Goal: Task Accomplishment & Management: Complete application form

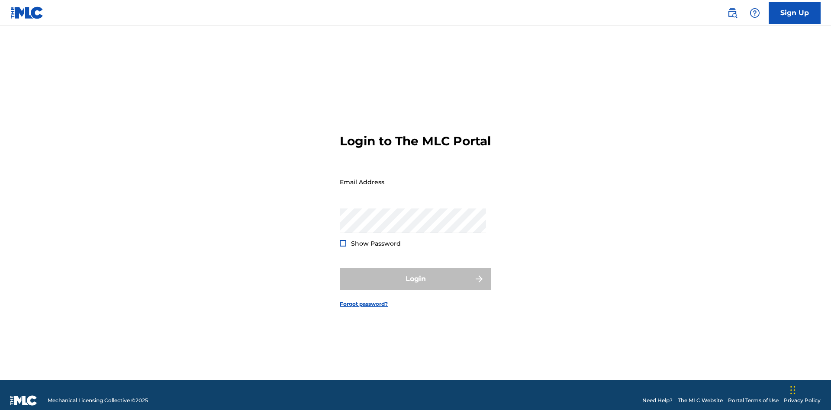
scroll to position [11, 0]
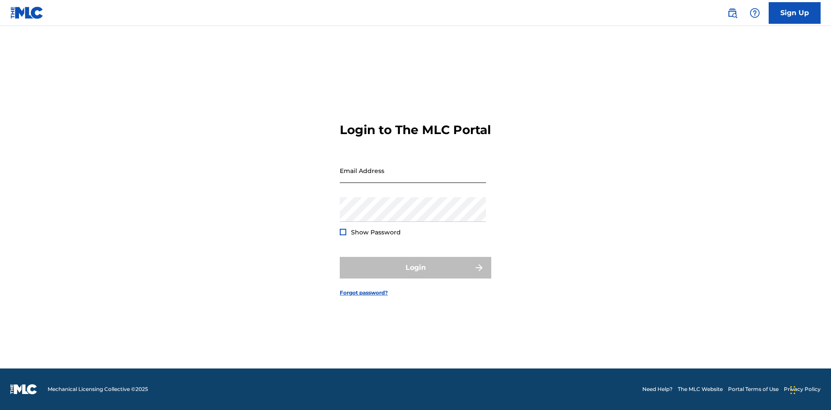
click at [413, 178] on input "Email Address" at bounding box center [413, 170] width 146 height 25
type input "Duke.McTesterson@gmail.com"
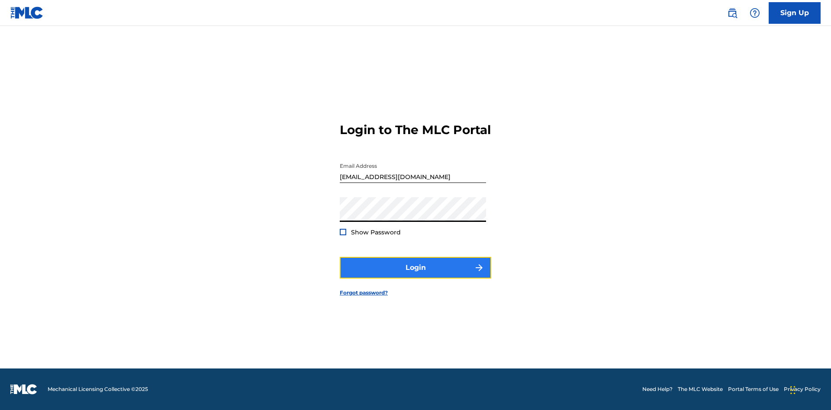
click at [416, 275] on button "Login" at bounding box center [416, 268] width 152 height 22
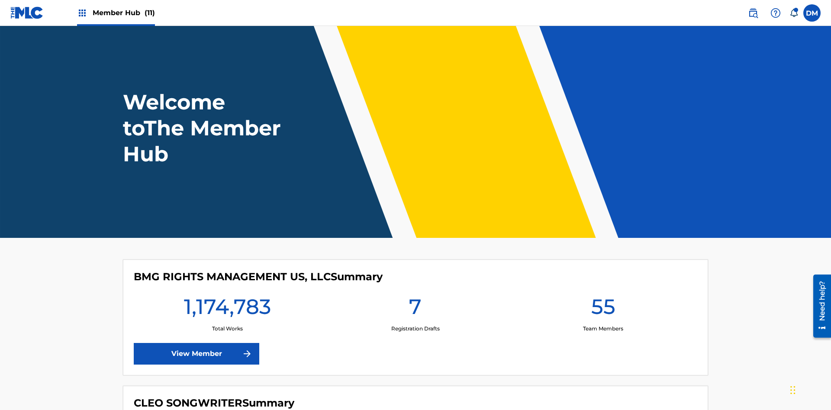
click at [123, 13] on span "Member Hub (11)" at bounding box center [124, 13] width 62 height 10
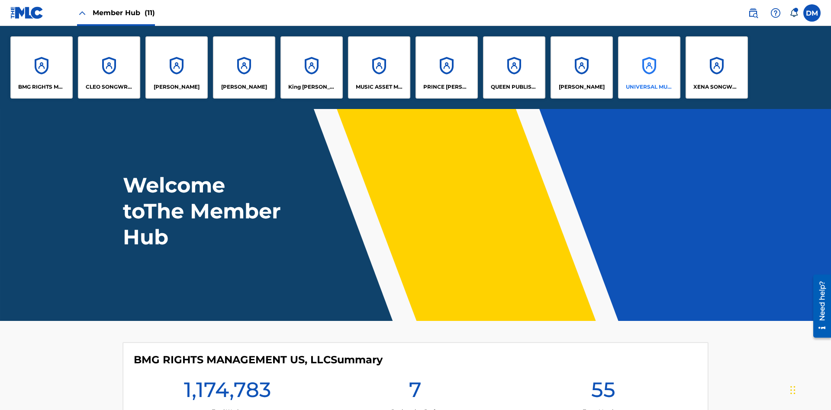
click at [649, 87] on p "UNIVERSAL MUSIC PUB GROUP" at bounding box center [649, 87] width 47 height 8
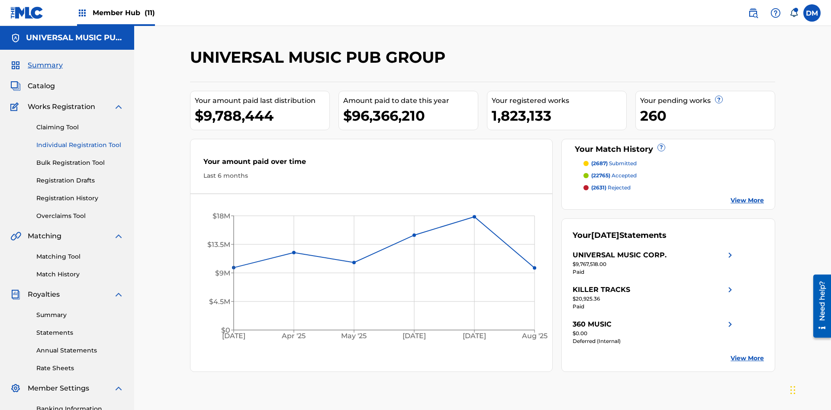
click at [80, 141] on link "Individual Registration Tool" at bounding box center [79, 145] width 87 height 9
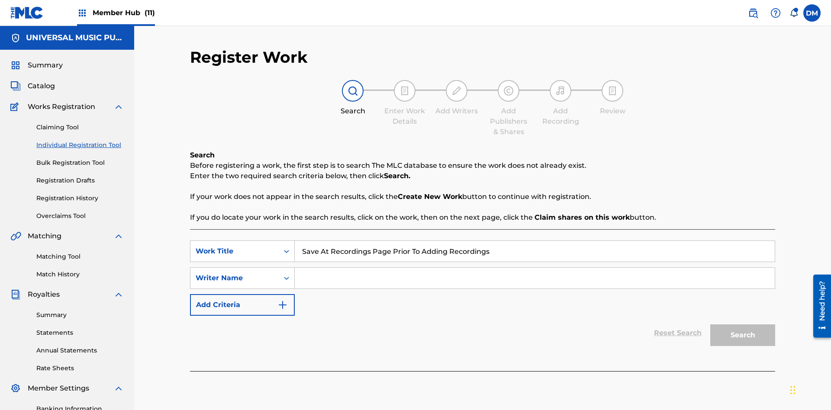
type input "Save At Recordings Page Prior To Adding Recordings"
click at [535, 268] on input "Search Form" at bounding box center [535, 278] width 480 height 21
type input "QWERTYUIOP"
click at [743, 325] on button "Search" at bounding box center [742, 336] width 65 height 22
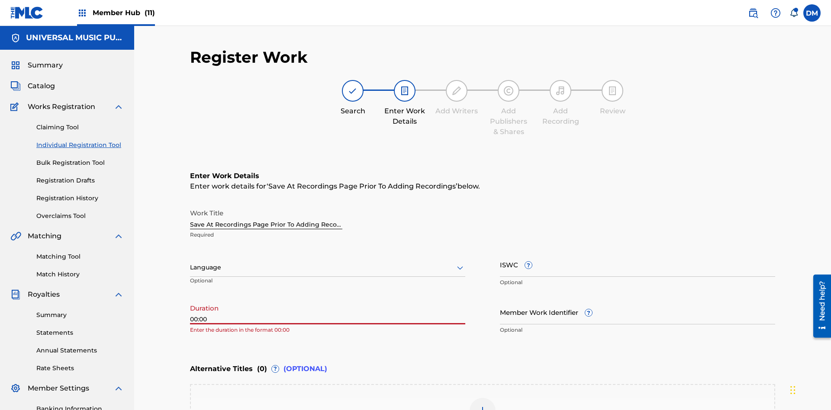
type input "00:00"
click at [460, 263] on icon at bounding box center [460, 268] width 10 height 10
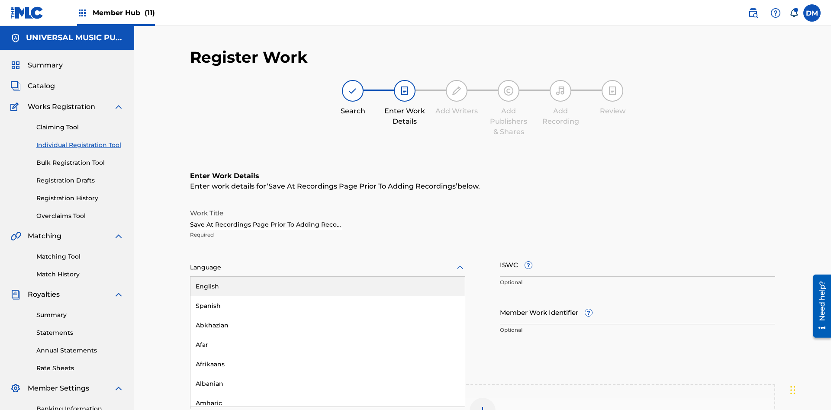
click at [328, 335] on div "Afar" at bounding box center [327, 344] width 274 height 19
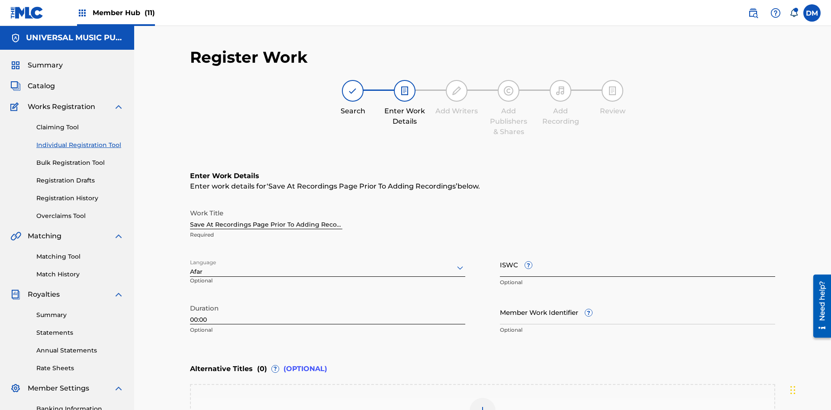
click at [638, 300] on input "Member Work Identifier ?" at bounding box center [637, 312] width 275 height 25
type input "2025.09.25.04"
click at [638, 252] on input "ISWC ?" at bounding box center [637, 264] width 275 height 25
type input "T-123.456.789-4"
click at [483, 406] on img at bounding box center [482, 411] width 10 height 10
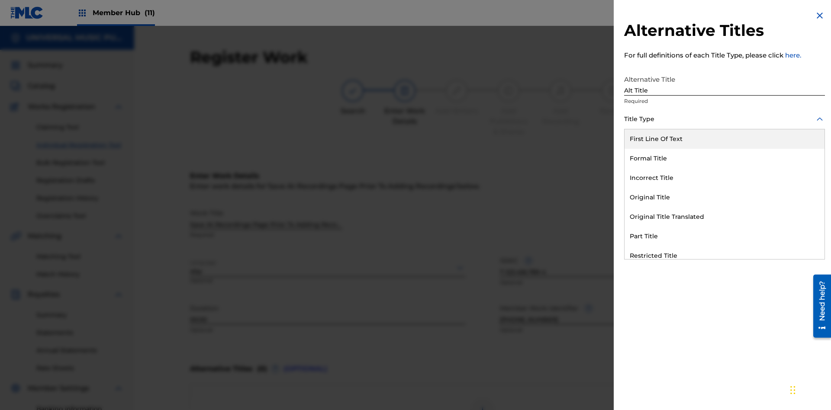
click at [725, 197] on div "Original Title" at bounding box center [725, 197] width 200 height 19
click at [725, 158] on div at bounding box center [724, 158] width 201 height 11
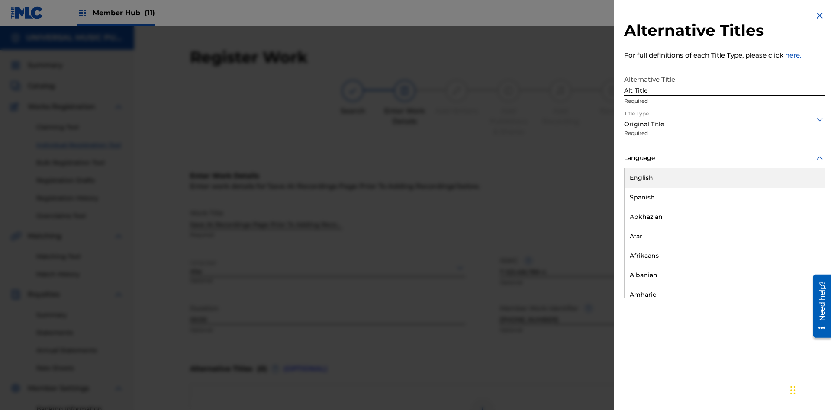
click at [799, 209] on button "Add Title" at bounding box center [799, 209] width 52 height 22
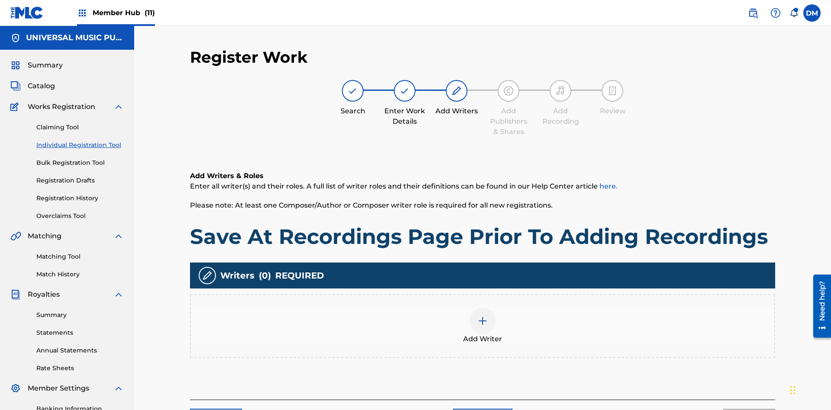
click at [483, 316] on img at bounding box center [482, 321] width 10 height 10
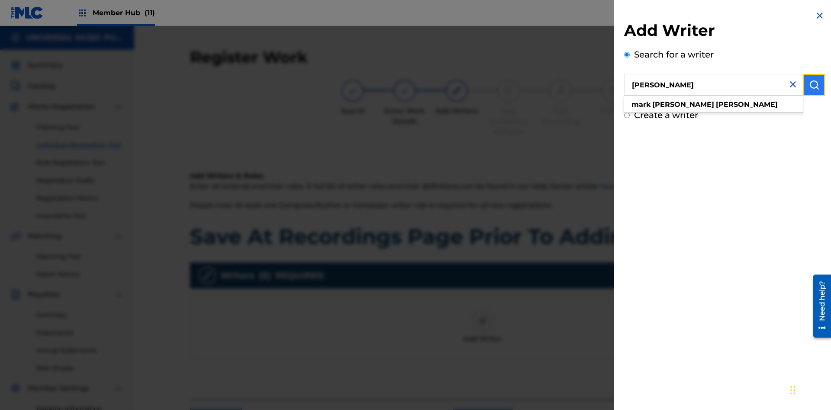
click at [814, 85] on img "submit" at bounding box center [814, 85] width 10 height 10
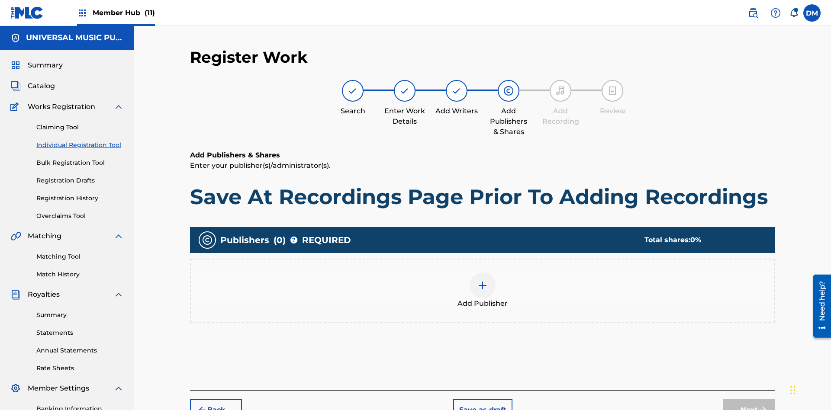
click at [483, 280] on img at bounding box center [482, 285] width 10 height 10
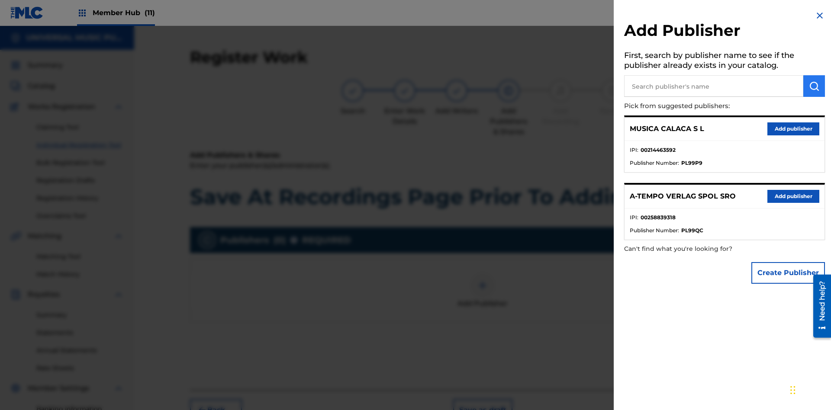
click at [714, 86] on input "text" at bounding box center [713, 86] width 179 height 22
type input "Test2025.09.25.04.38.35"
click at [814, 86] on img "submit" at bounding box center [814, 86] width 10 height 10
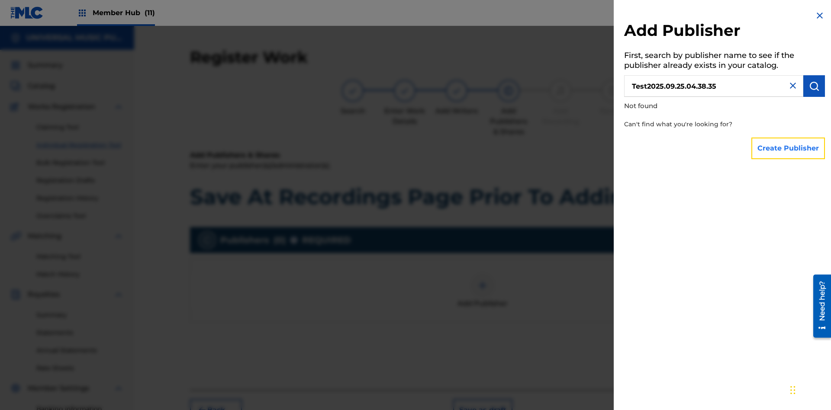
click at [789, 148] on button "Create Publisher" at bounding box center [788, 149] width 74 height 22
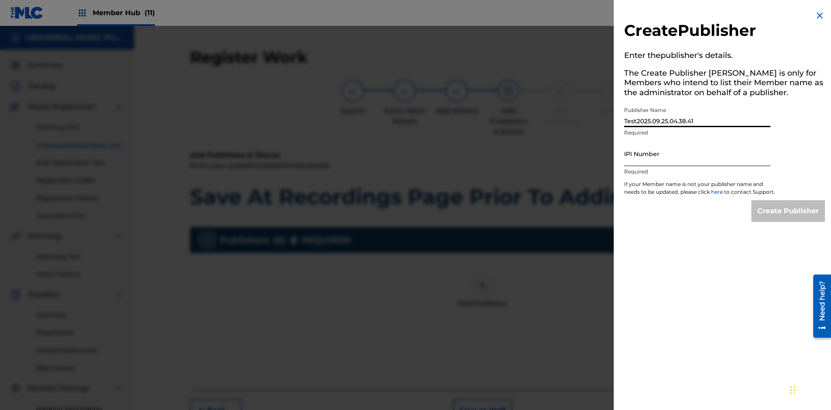
click at [697, 154] on input "IPI Number" at bounding box center [697, 154] width 146 height 25
click at [789, 219] on input "Create Publisher" at bounding box center [788, 211] width 74 height 22
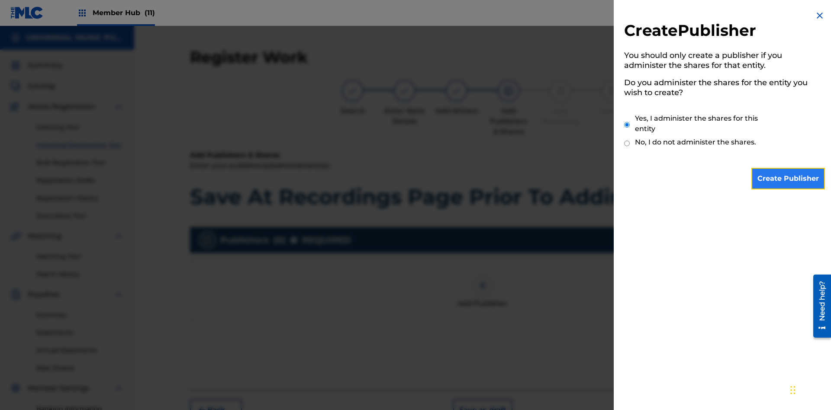
click at [789, 179] on input "Create Publisher" at bounding box center [788, 179] width 74 height 22
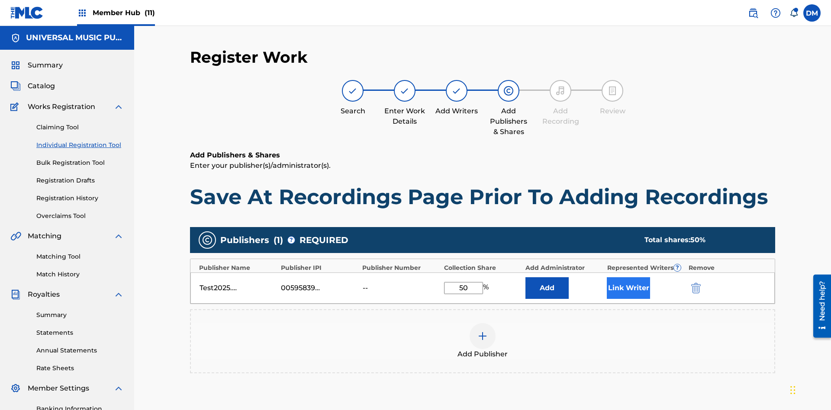
type input "50"
click at [629, 277] on button "Link Writer" at bounding box center [628, 288] width 43 height 22
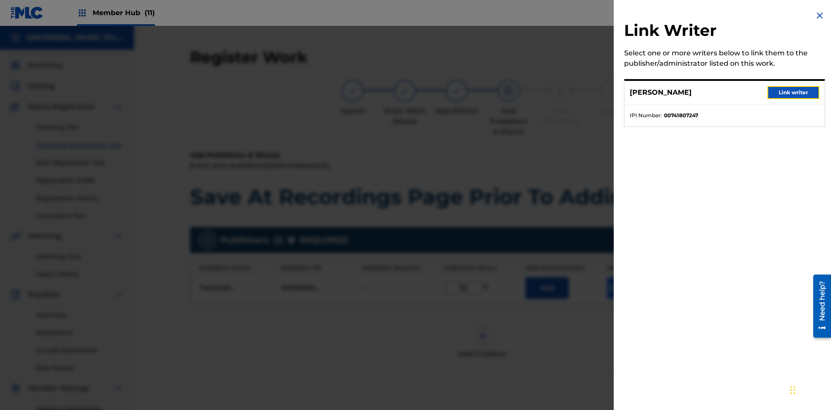
click at [793, 93] on button "Link writer" at bounding box center [793, 92] width 52 height 13
click at [629, 277] on button "Link Writer" at bounding box center [628, 288] width 43 height 22
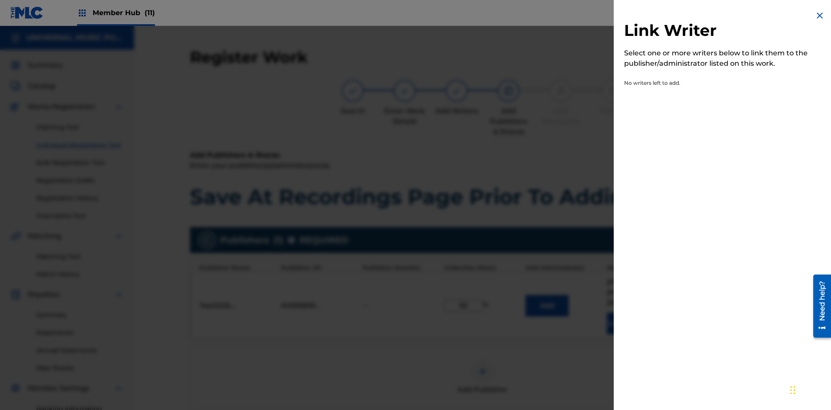
click at [820, 16] on img at bounding box center [820, 15] width 10 height 10
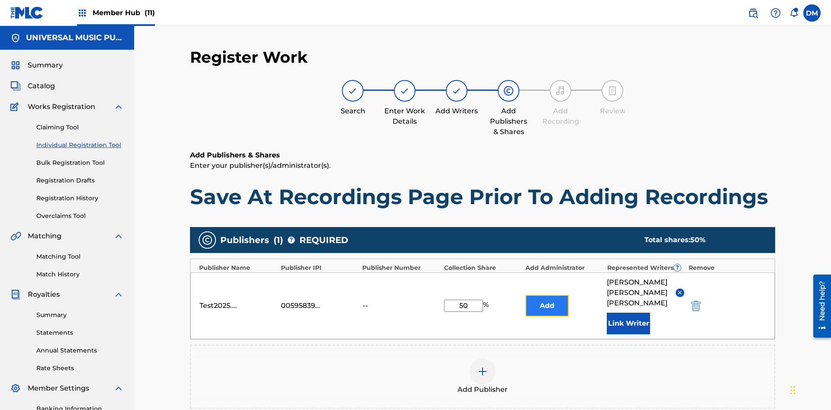
click at [547, 295] on button "Add" at bounding box center [546, 306] width 43 height 22
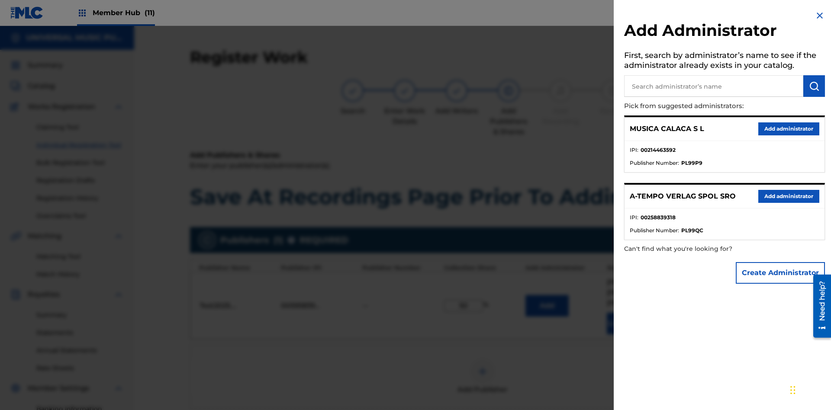
click at [714, 86] on input "text" at bounding box center [713, 86] width 179 height 22
type input "Test2025.09.25.04.39.07"
click at [814, 86] on img "submit" at bounding box center [814, 86] width 10 height 10
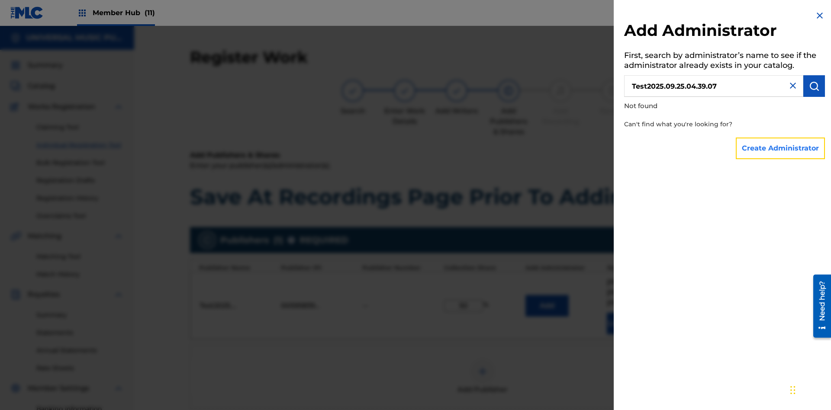
click at [781, 148] on button "Create Administrator" at bounding box center [780, 149] width 89 height 22
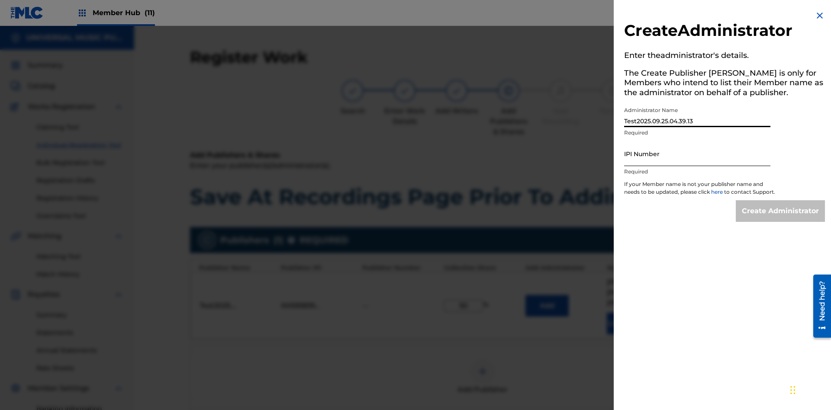
click at [697, 154] on input "IPI Number" at bounding box center [697, 154] width 146 height 25
click at [781, 219] on input "Create Administrator" at bounding box center [780, 211] width 89 height 22
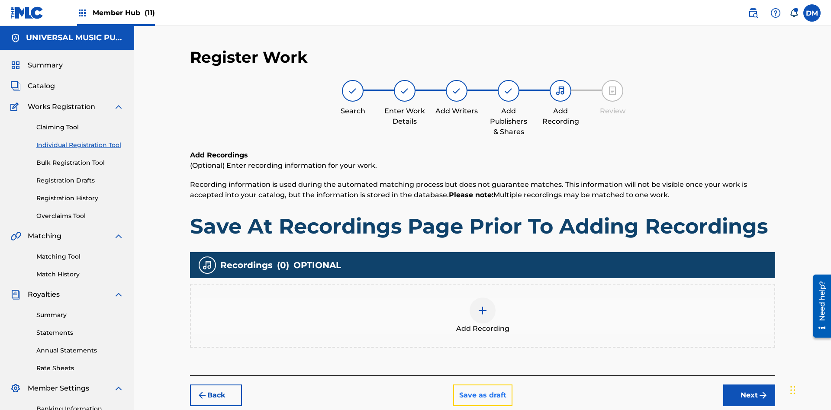
click at [482, 385] on button "Save as draft" at bounding box center [482, 396] width 59 height 22
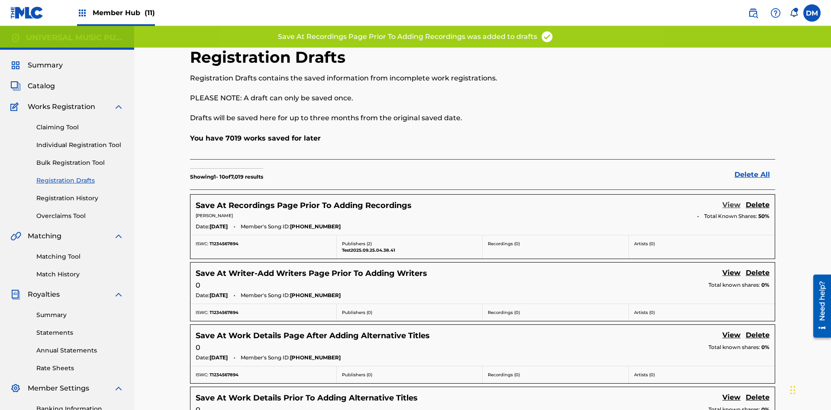
click at [732, 200] on link "View" at bounding box center [731, 206] width 18 height 12
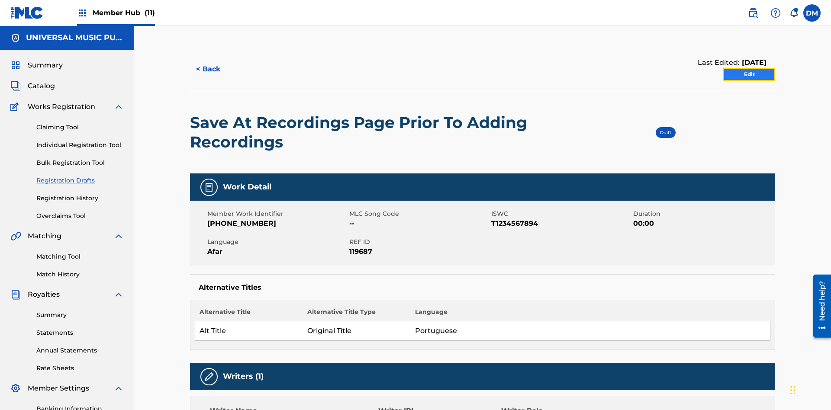
click at [749, 68] on link "Edit" at bounding box center [749, 74] width 52 height 13
